Goal: Information Seeking & Learning: Learn about a topic

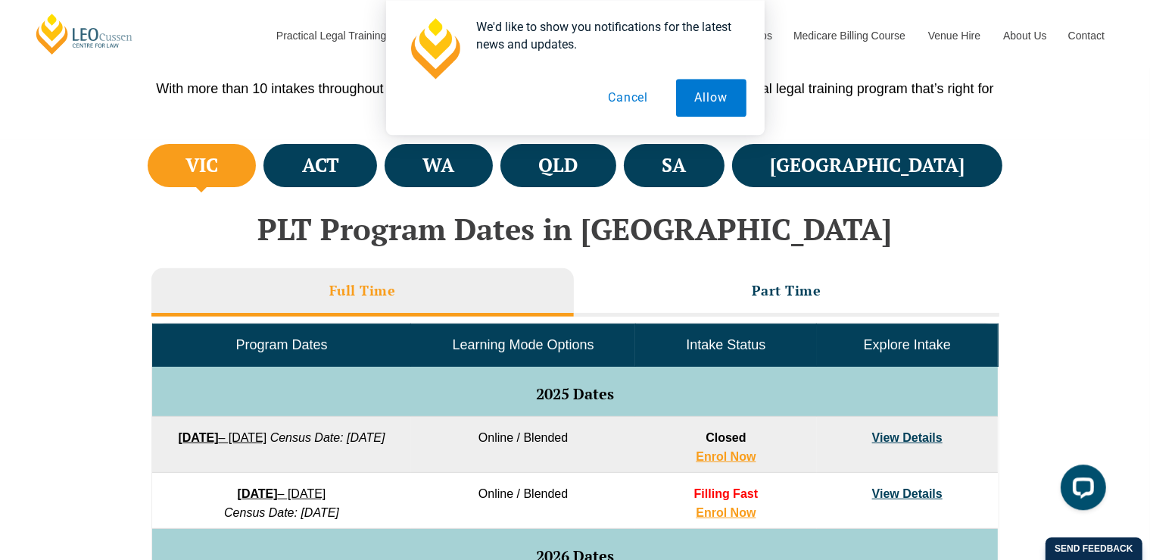
click at [904, 432] on link "View Details" at bounding box center [907, 437] width 70 height 13
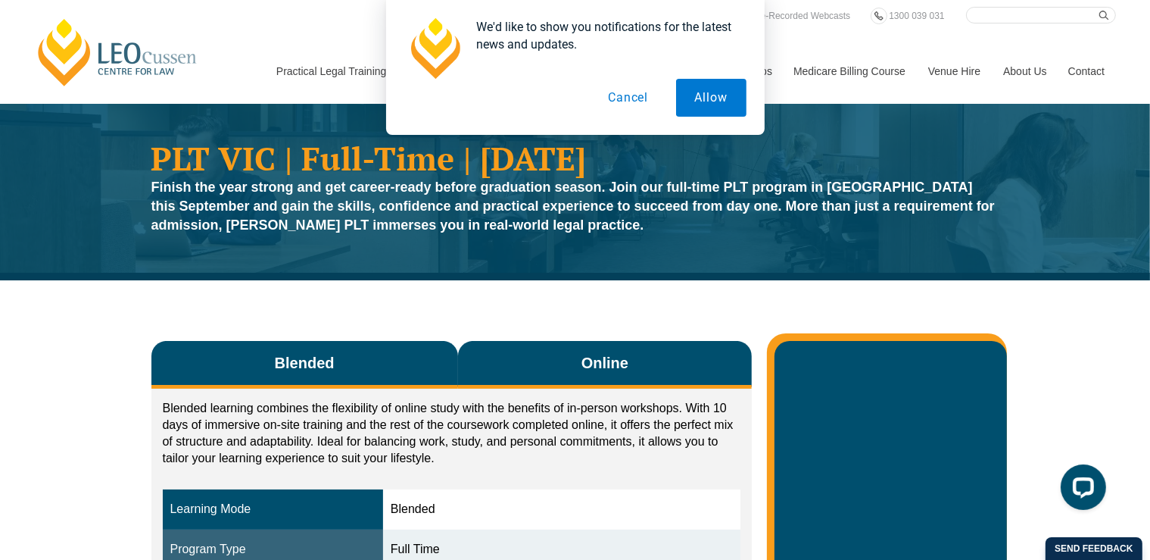
click at [618, 368] on span "Online" at bounding box center [604, 362] width 47 height 21
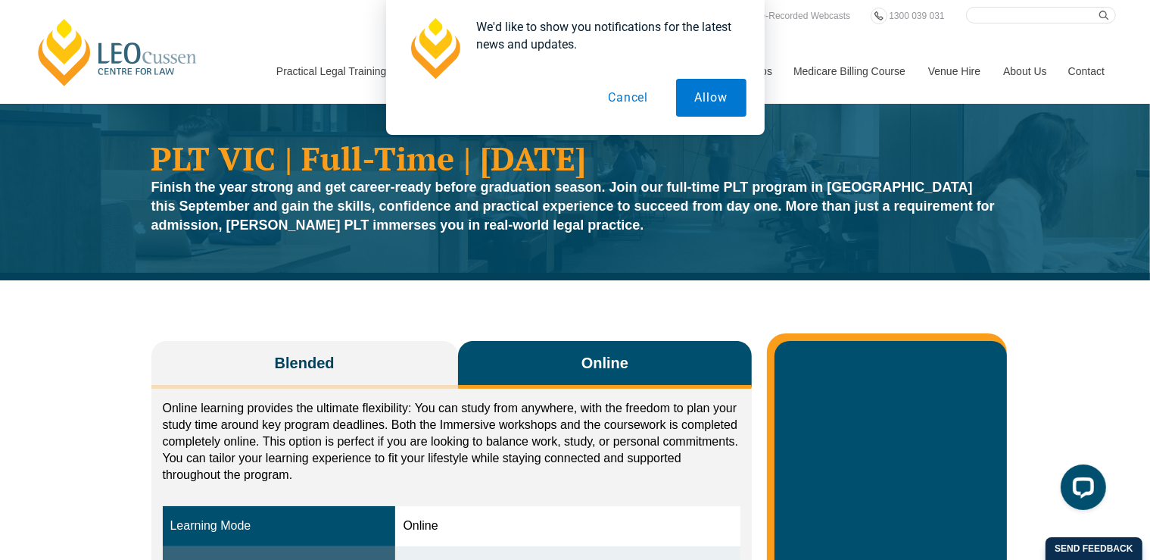
click at [621, 90] on button "Cancel" at bounding box center [628, 98] width 78 height 38
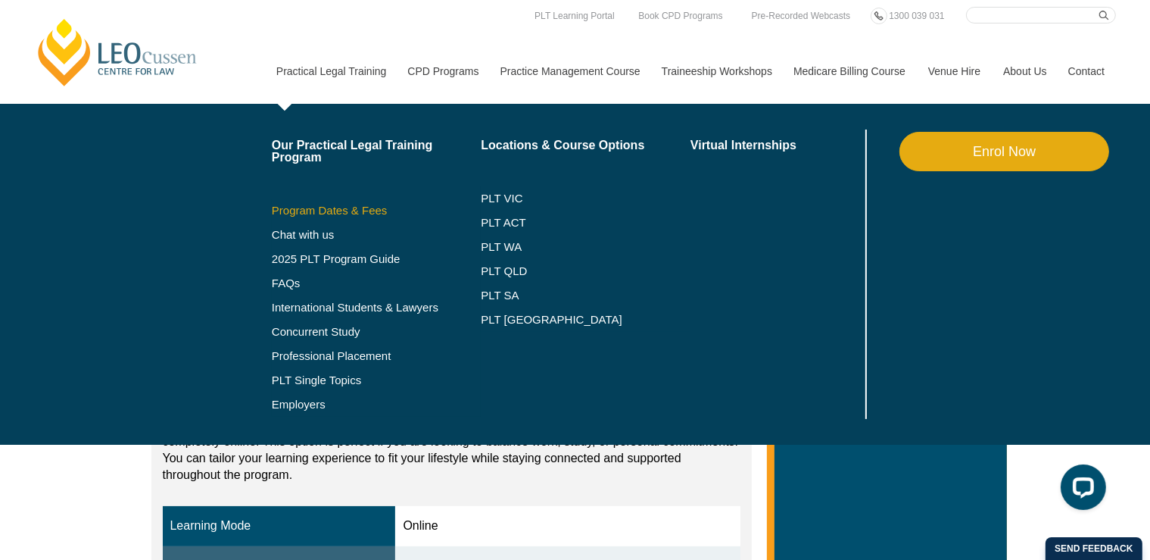
click at [314, 213] on link "Program Dates & Fees" at bounding box center [377, 210] width 210 height 12
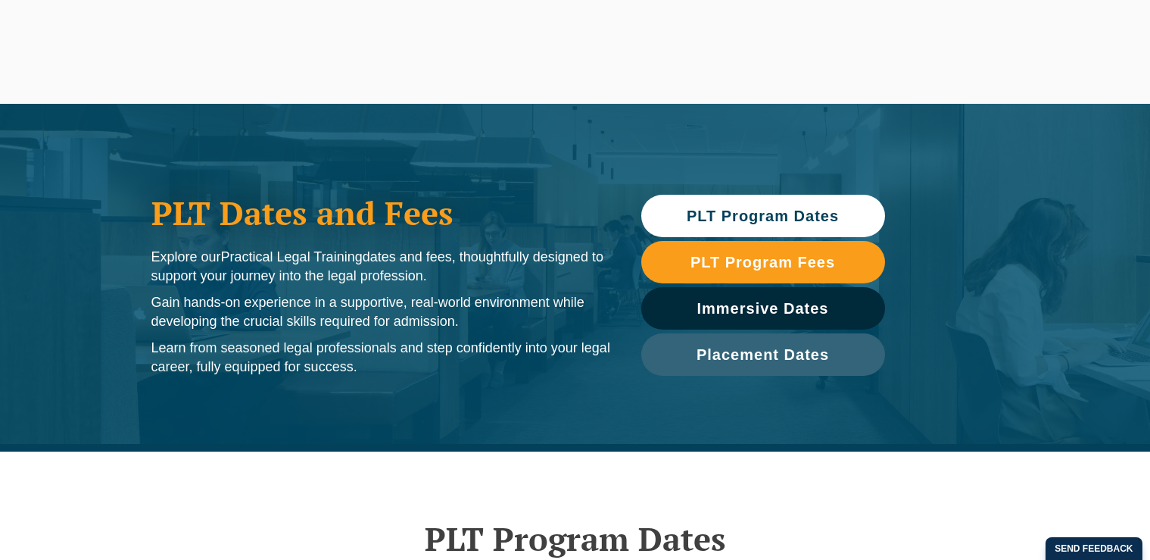
scroll to position [207, 0]
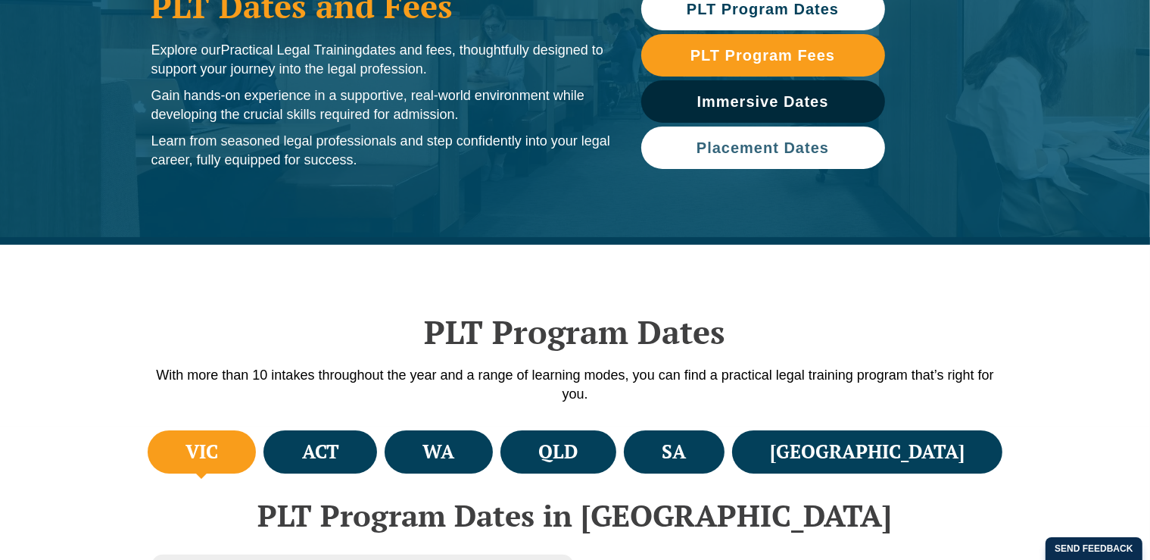
click at [783, 150] on span "Placement Dates" at bounding box center [763, 147] width 132 height 15
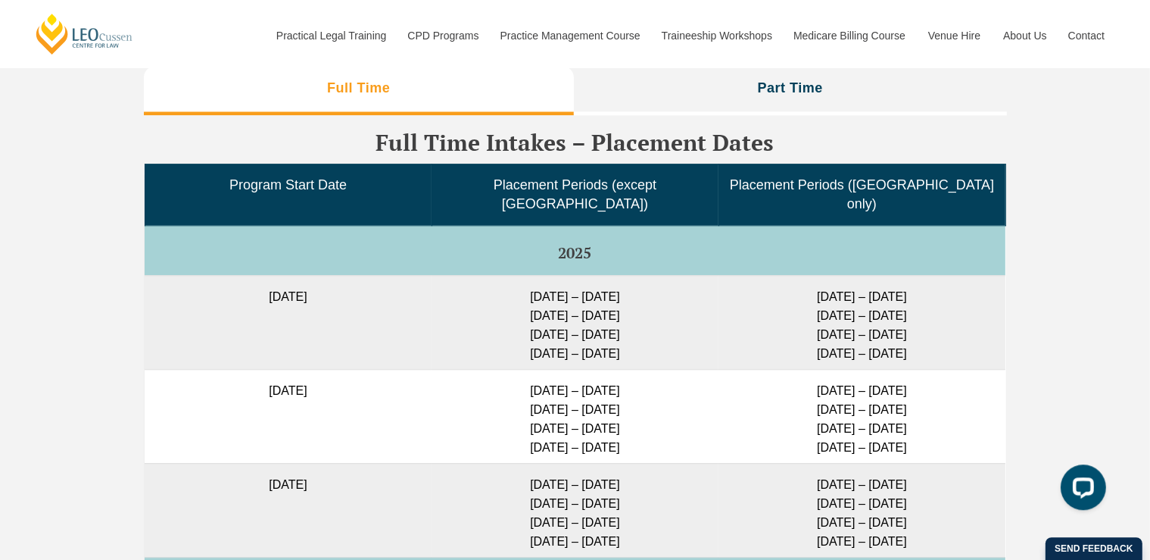
scroll to position [3805, 0]
